Goal: Find specific page/section: Find specific page/section

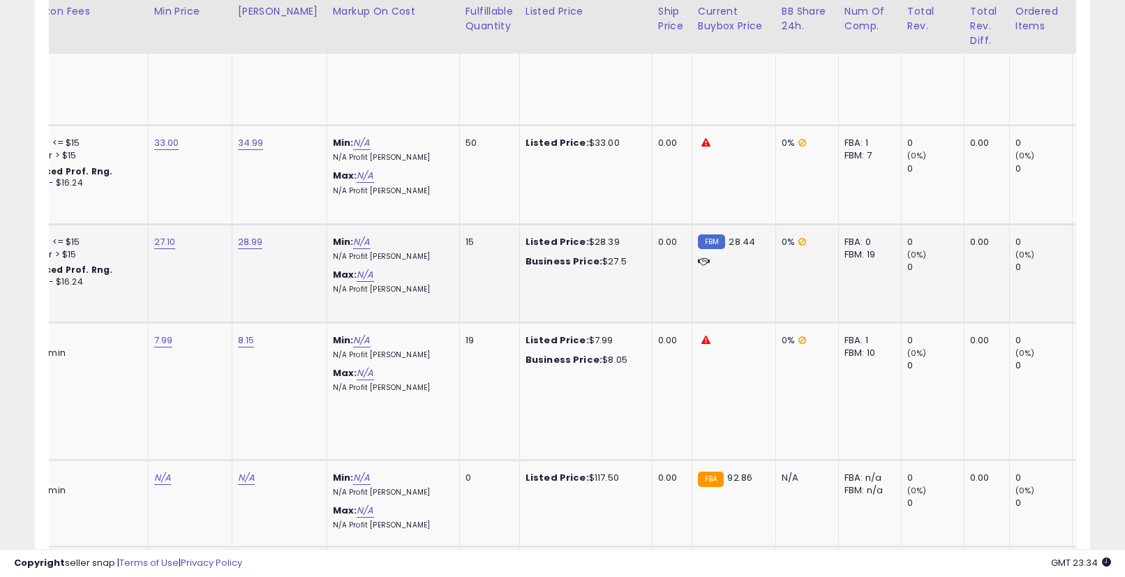
scroll to position [0, 221]
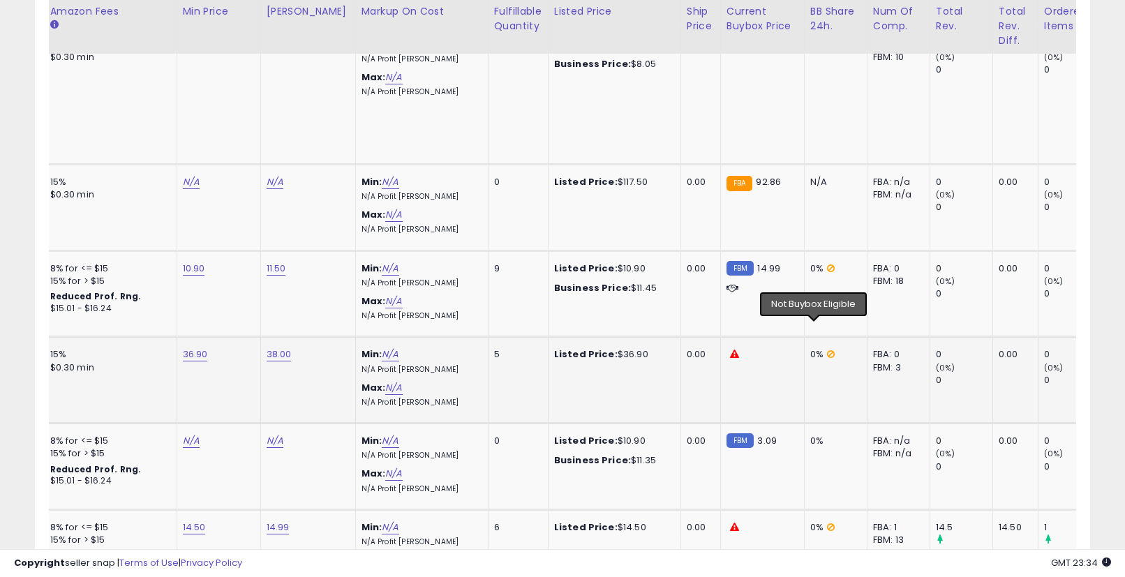
click at [827, 350] on icon at bounding box center [831, 354] width 8 height 9
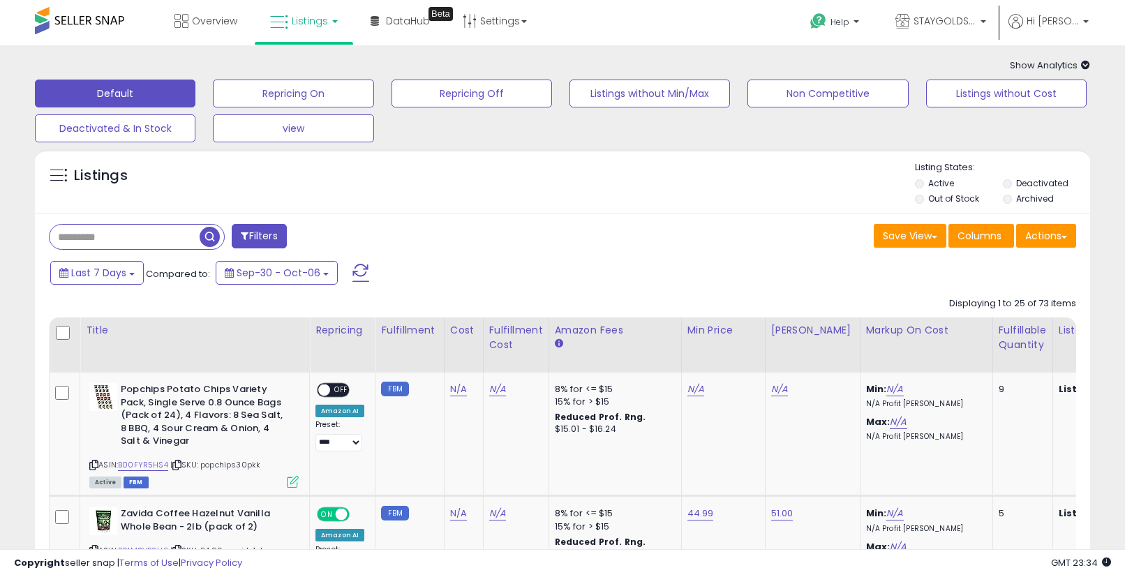
click at [337, 21] on link "Listings" at bounding box center [304, 21] width 89 height 42
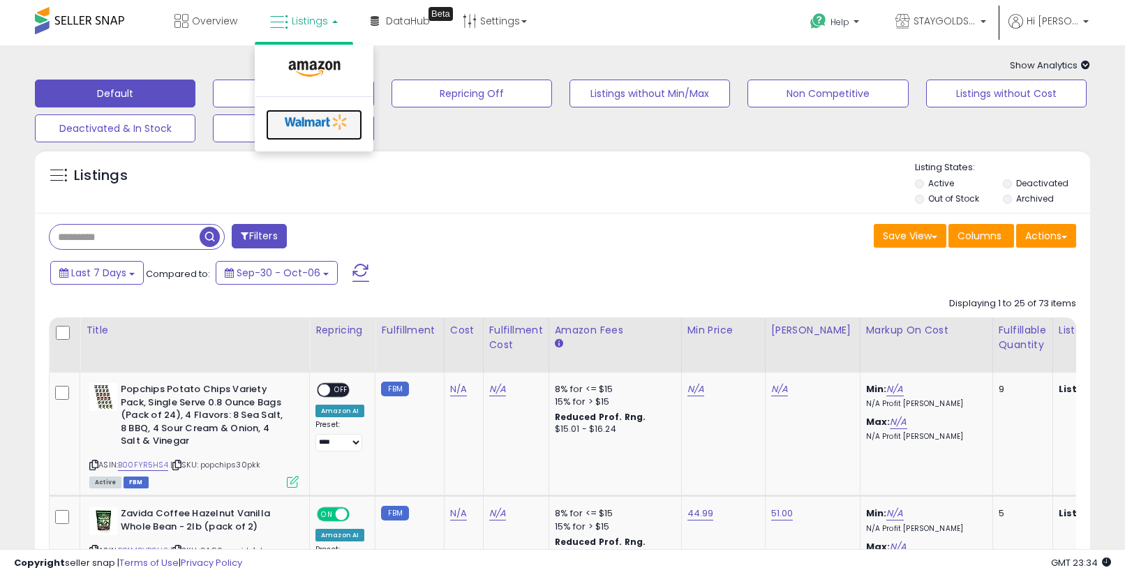
click at [333, 125] on icon at bounding box center [316, 122] width 73 height 21
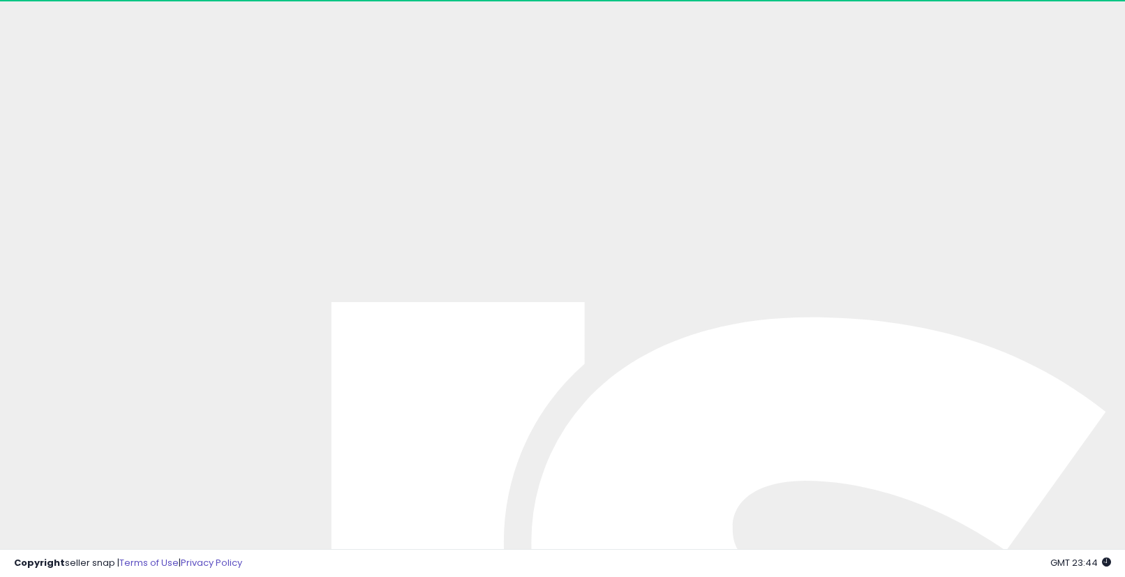
scroll to position [247, 0]
